Goal: Check status: Check status

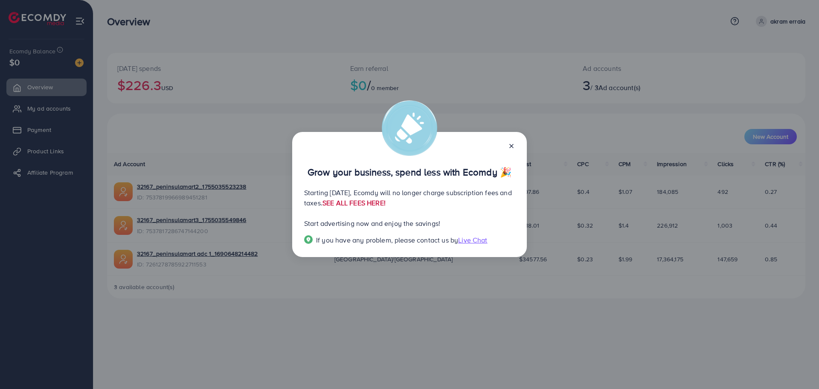
click at [386, 204] on link "SEE ALL FEES HERE!" at bounding box center [354, 202] width 63 height 9
click at [513, 147] on line at bounding box center [511, 145] width 3 height 3
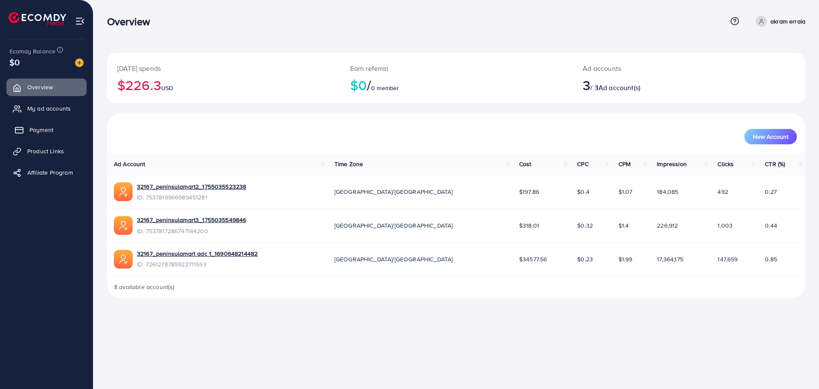
click at [38, 128] on span "Payment" at bounding box center [41, 129] width 24 height 9
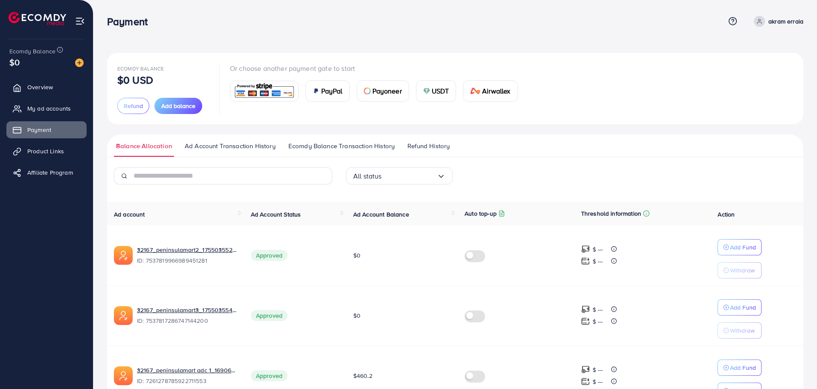
click at [433, 150] on span "Refund History" at bounding box center [428, 145] width 42 height 9
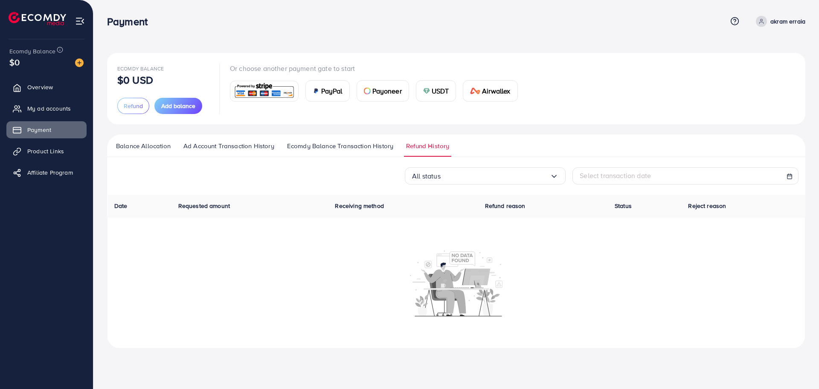
click at [362, 149] on span "Ecomdy Balance Transaction History" at bounding box center [340, 145] width 106 height 9
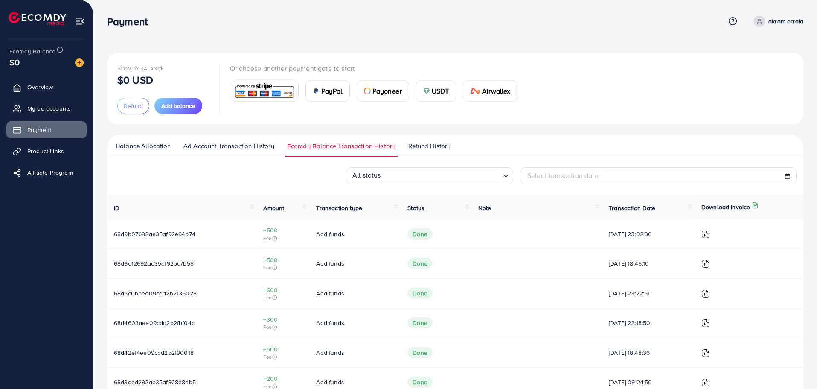
click at [245, 151] on link "Ad Account Transaction History" at bounding box center [228, 148] width 95 height 15
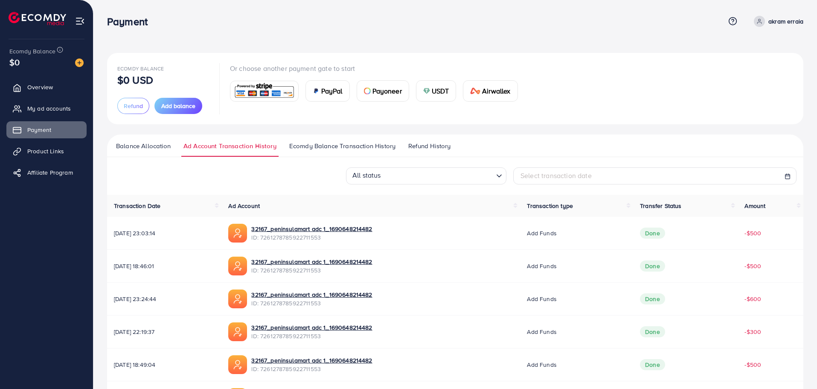
click at [134, 148] on span "Balance Allocation" at bounding box center [143, 145] width 55 height 9
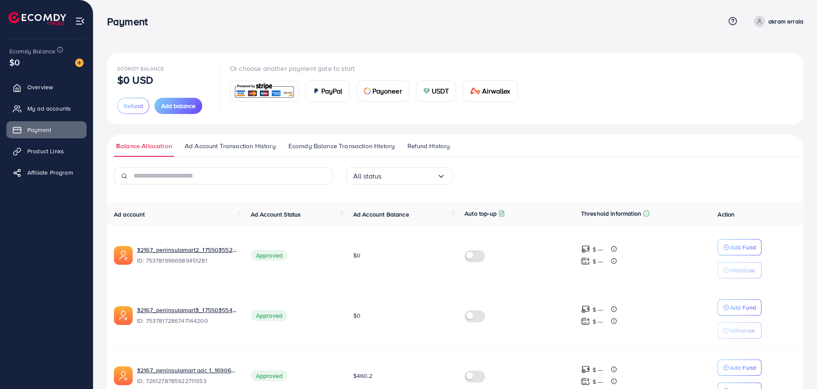
click at [795, 13] on div "Payment Help Center Contact Support Plans and Pricing Term and policy About Us …" at bounding box center [455, 21] width 696 height 23
click at [775, 24] on p "akram erraia" at bounding box center [785, 21] width 35 height 10
drag, startPoint x: 521, startPoint y: 30, endPoint x: 507, endPoint y: 34, distance: 14.9
click at [521, 30] on div "Payment Help Center Contact Support Plans and Pricing Term and policy About Us …" at bounding box center [455, 21] width 696 height 23
click at [264, 147] on span "Ad Account Transaction History" at bounding box center [230, 145] width 91 height 9
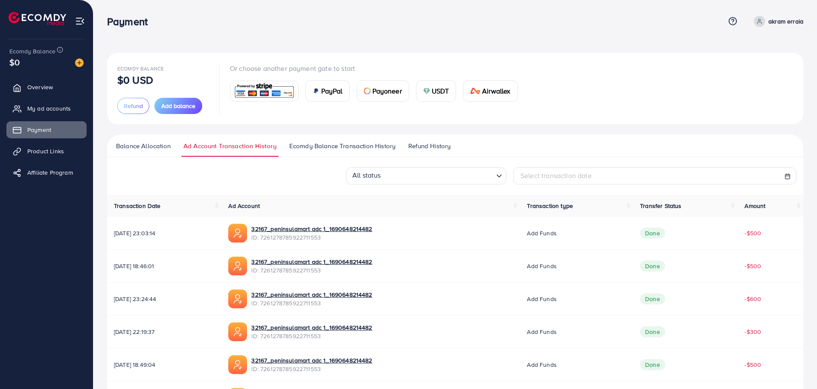
click at [157, 150] on span "Balance Allocation" at bounding box center [143, 145] width 55 height 9
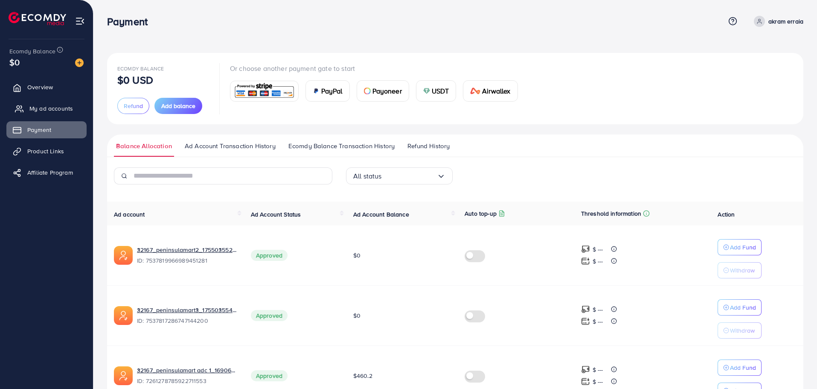
click at [45, 109] on span "My ad accounts" at bounding box center [51, 108] width 44 height 9
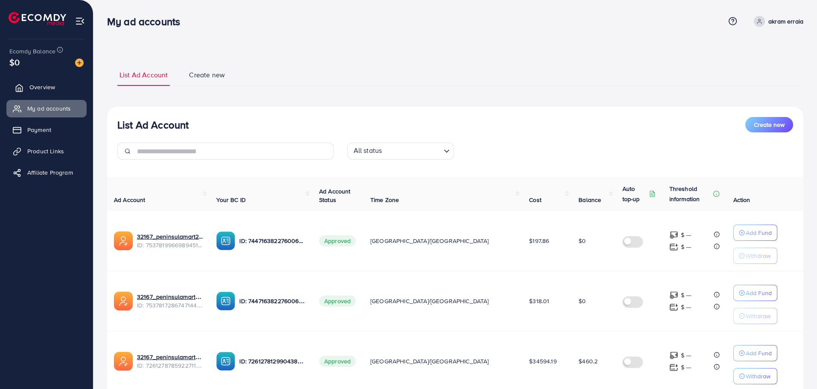
click at [50, 81] on link "Overview" at bounding box center [46, 87] width 80 height 17
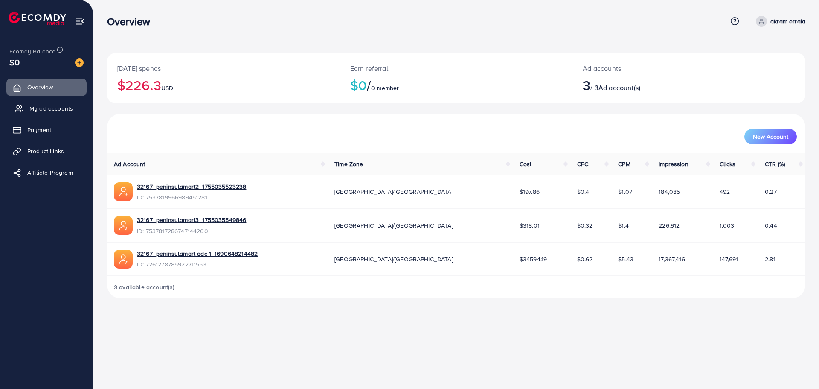
click at [61, 113] on span "My ad accounts" at bounding box center [51, 108] width 44 height 9
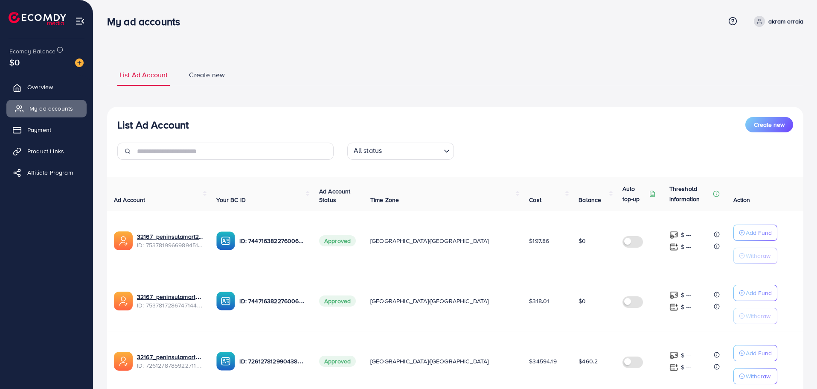
click at [53, 112] on span "My ad accounts" at bounding box center [51, 108] width 44 height 9
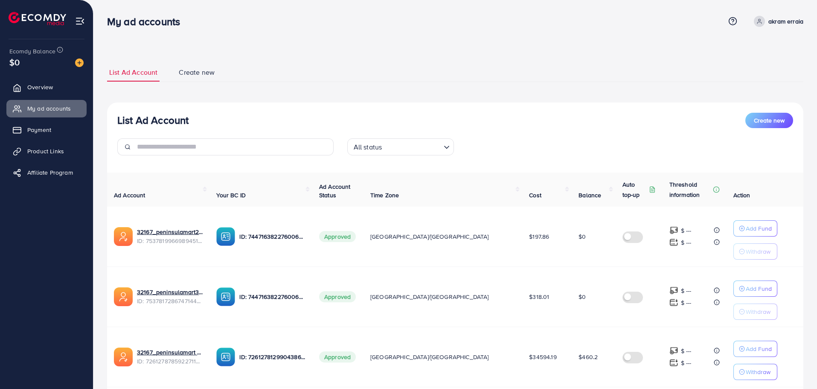
drag, startPoint x: 552, startPoint y: 357, endPoint x: 574, endPoint y: 358, distance: 21.8
click at [574, 358] on td "$460.2" at bounding box center [594, 356] width 44 height 60
copy span "460.2"
click at [46, 88] on span "Overview" at bounding box center [42, 87] width 26 height 9
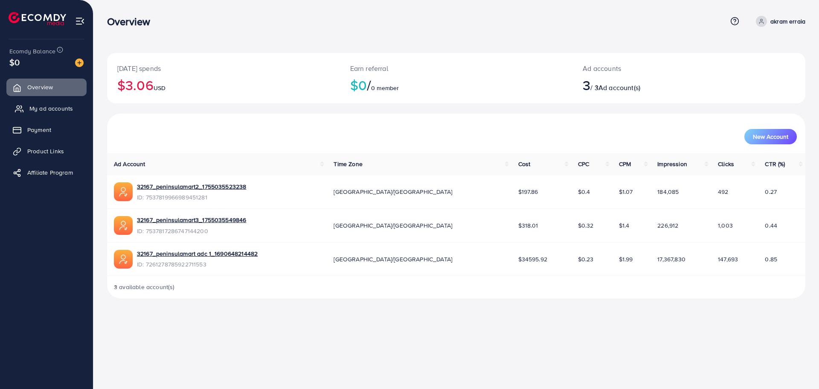
click at [55, 110] on span "My ad accounts" at bounding box center [51, 108] width 44 height 9
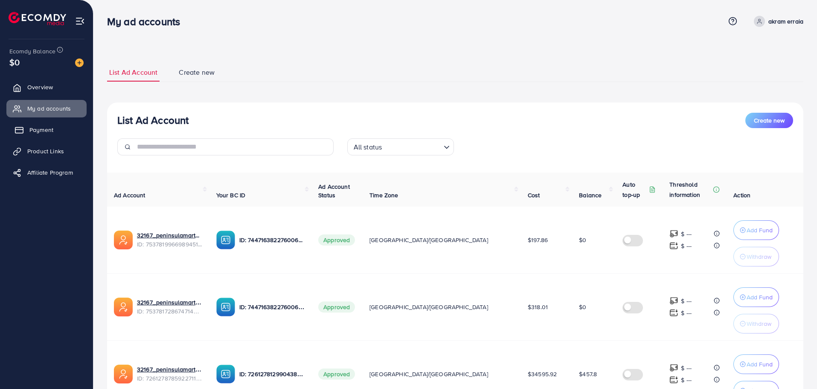
click at [54, 131] on link "Payment" at bounding box center [46, 129] width 80 height 17
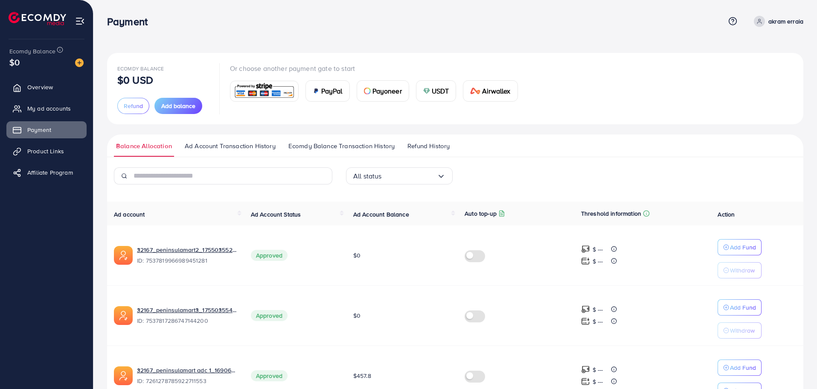
click at [329, 143] on span "Ecomdy Balance Transaction History" at bounding box center [341, 145] width 106 height 9
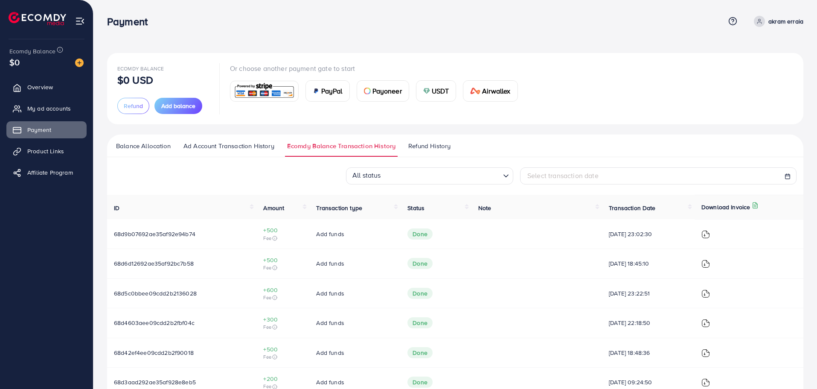
click at [710, 236] on img at bounding box center [705, 234] width 9 height 9
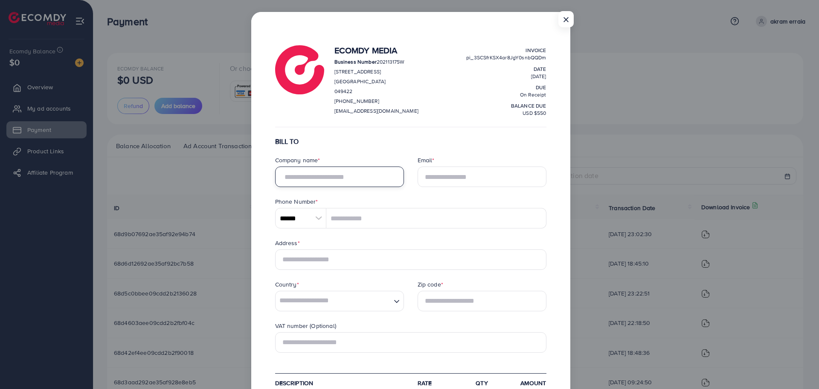
click at [333, 177] on input "text" at bounding box center [339, 176] width 129 height 20
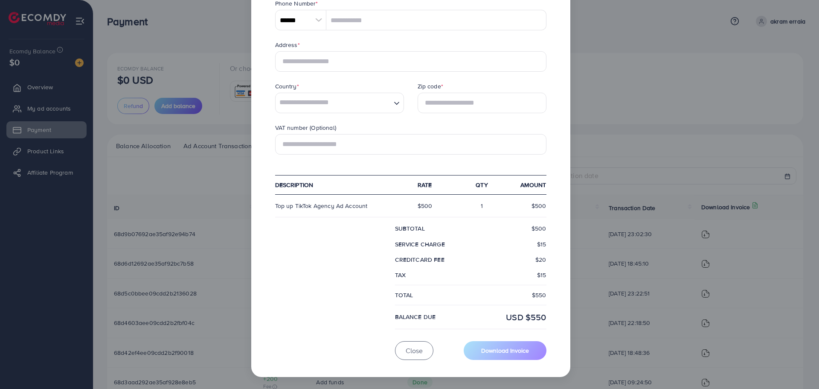
scroll to position [208, 0]
click at [602, 70] on div "× Ecomdy Media Business Number 202113175W [STREET_ADDRESS] [PHONE_NUMBER] [EMAI…" at bounding box center [409, 194] width 819 height 389
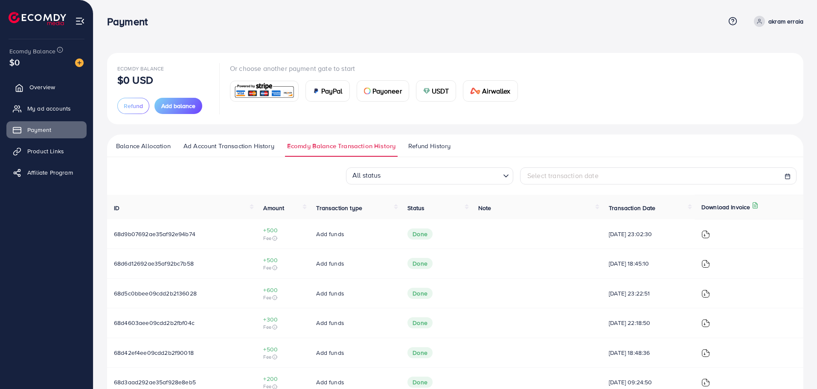
click at [47, 90] on span "Overview" at bounding box center [42, 87] width 26 height 9
